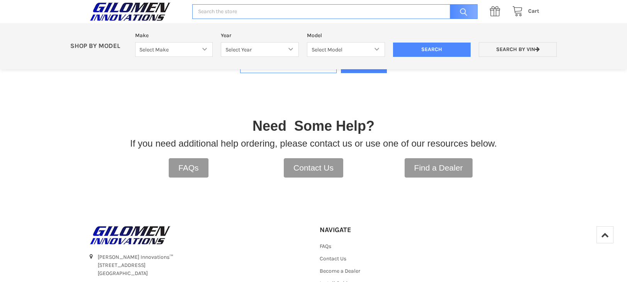
scroll to position [90, 0]
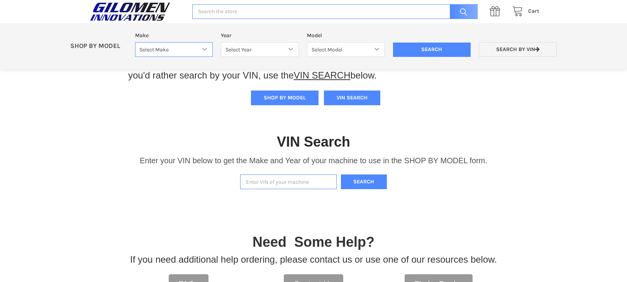
click at [172, 48] on select "Select Make Bobcat UTV Gravely UTV ACE 900 RANGER 570 Ranger 700 / 800 RANGER 9…" at bounding box center [174, 49] width 78 height 15
select select "330"
click at [135, 42] on select "Select Make Bobcat UTV Gravely UTV ACE 900 RANGER 570 Ranger 700 / 800 RANGER 9…" at bounding box center [174, 49] width 78 height 15
click at [303, 182] on input "Enter VIN of your machine" at bounding box center [288, 181] width 97 height 15
type input "taptas998nk019559"
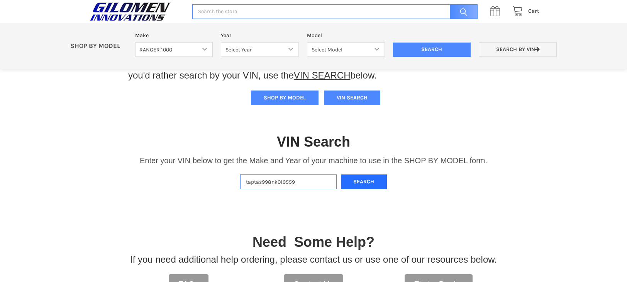
click at [372, 182] on button "Search" at bounding box center [364, 181] width 46 height 15
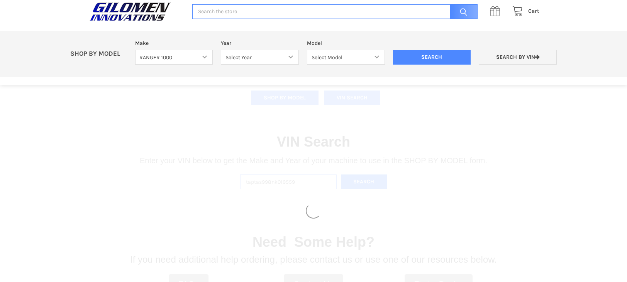
select select "330"
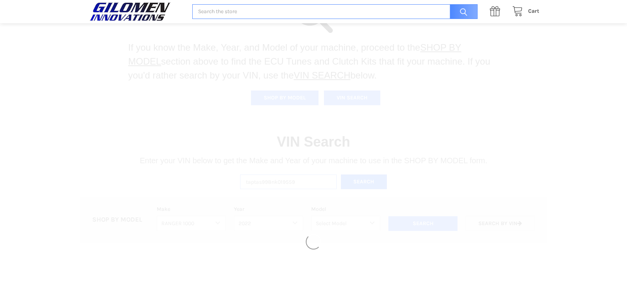
select select "493"
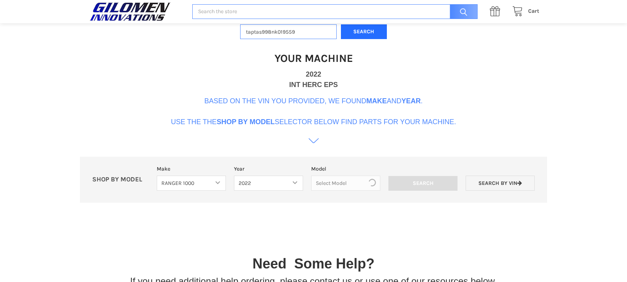
scroll to position [236, 0]
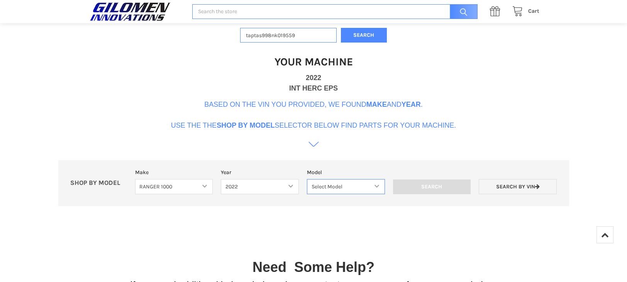
click at [365, 186] on select "Select Model Ranger 1000 Basic 61 HP SOHC Ranger 1000 Crew Basic 61 HP SOHC Ran…" at bounding box center [346, 186] width 78 height 15
select select "495"
click at [307, 179] on select "Select Model Ranger 1000 Basic 61 HP SOHC Ranger 1000 Crew Basic 61 HP SOHC Ran…" at bounding box center [346, 186] width 78 height 15
click at [377, 185] on select "Select Model Ranger 1000 Basic 61 HP SOHC Ranger 1000 Crew Basic 61 HP SOHC Ran…" at bounding box center [346, 186] width 78 height 15
click at [532, 78] on div "VIN Search Enter your VIN below to get the Make and Year of your machine to use…" at bounding box center [313, 91] width 627 height 251
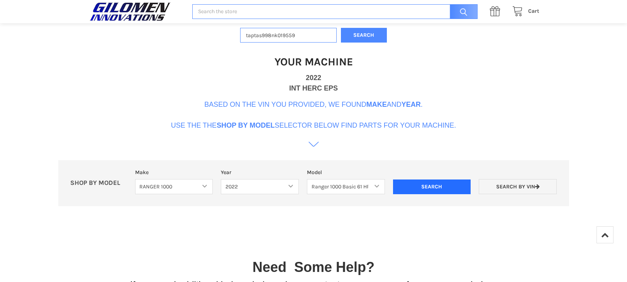
click at [446, 182] on input "Search" at bounding box center [432, 186] width 78 height 15
